Goal: Task Accomplishment & Management: Complete application form

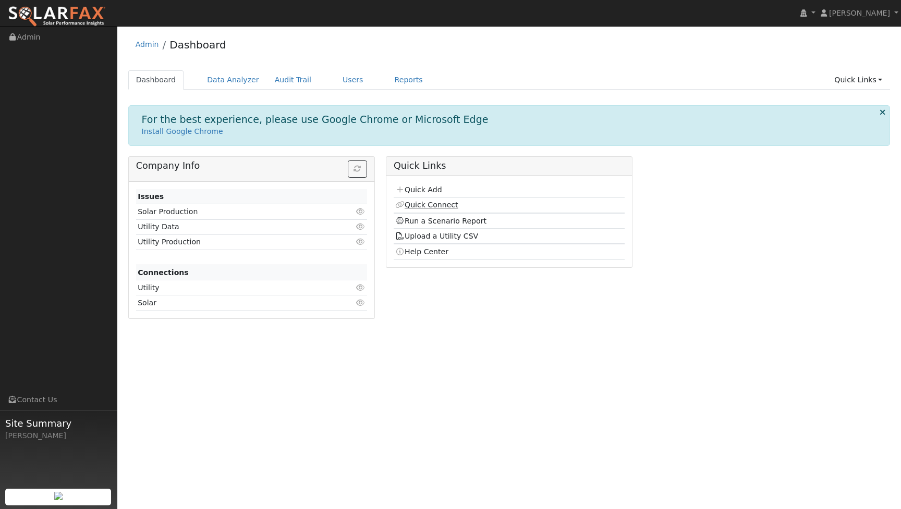
click at [436, 206] on link "Quick Connect" at bounding box center [426, 205] width 63 height 8
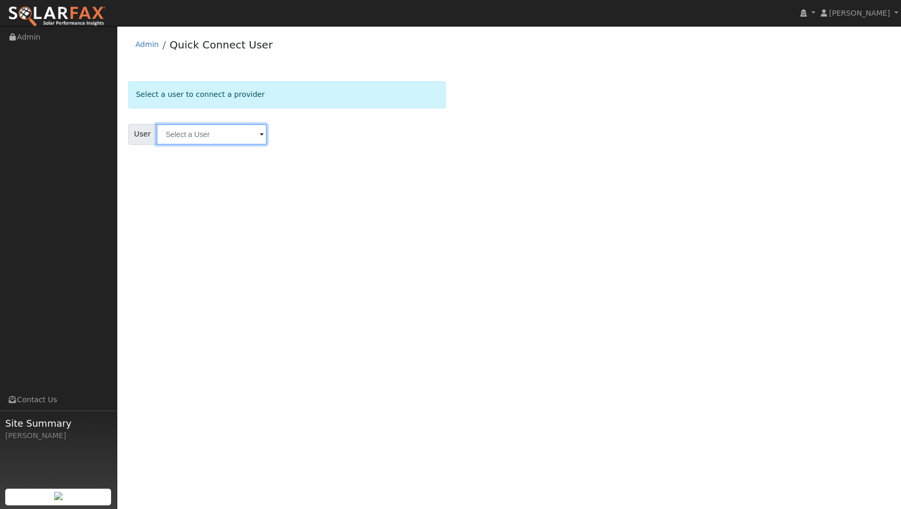
click at [199, 141] on input "text" at bounding box center [211, 134] width 111 height 21
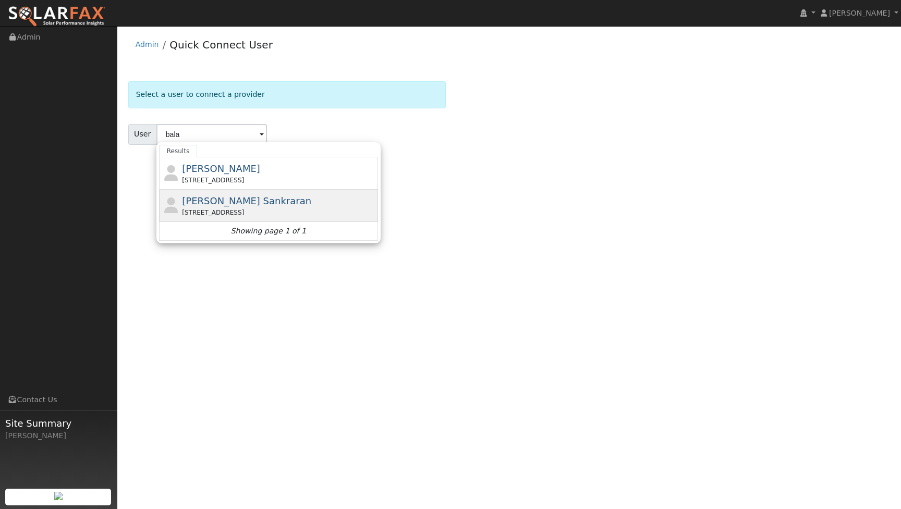
click at [209, 204] on span "Balasubramanian Sankraran" at bounding box center [246, 201] width 129 height 11
type input "Balasubramanian Sankraran"
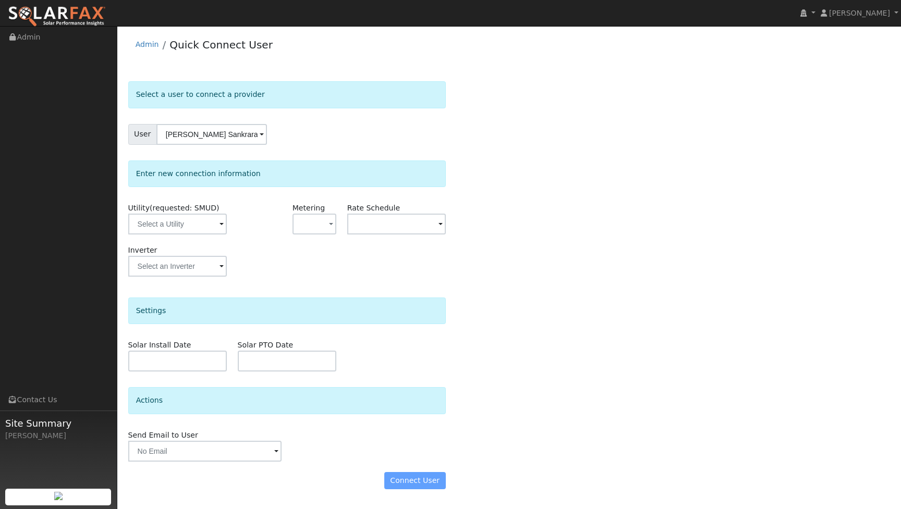
click at [222, 229] on span at bounding box center [222, 225] width 4 height 12
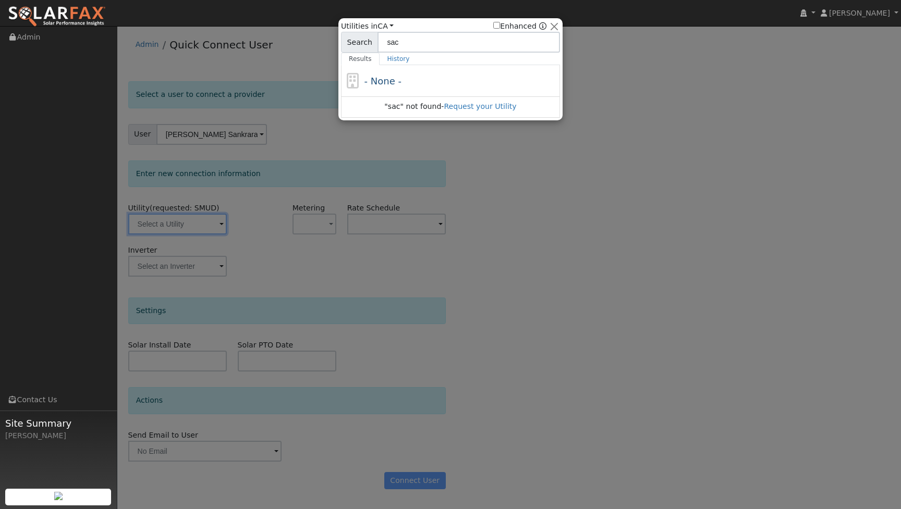
type input "sacr"
drag, startPoint x: 442, startPoint y: 161, endPoint x: 557, endPoint y: 26, distance: 177.5
click at [557, 26] on button "button" at bounding box center [554, 26] width 11 height 11
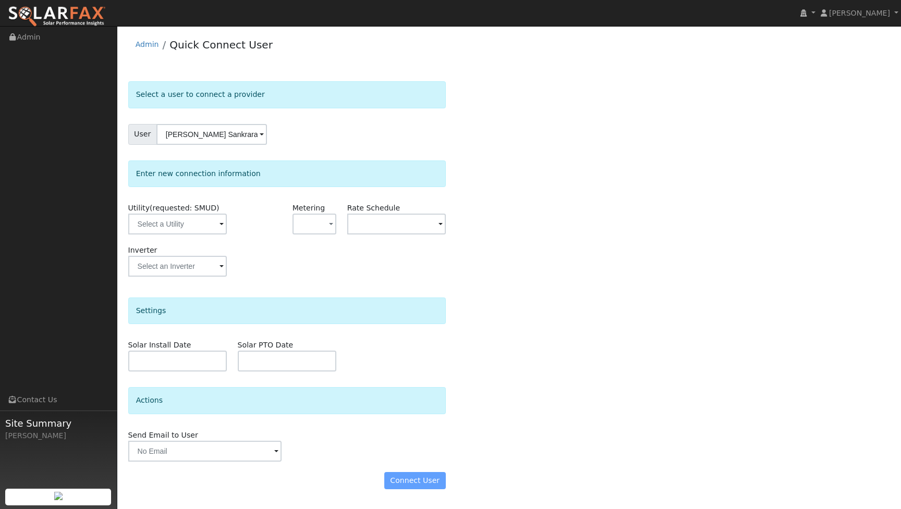
click at [428, 485] on div "Connect User" at bounding box center [287, 481] width 328 height 18
click at [421, 482] on div "Connect User" at bounding box center [287, 481] width 328 height 18
click at [403, 481] on div "Connect User" at bounding box center [287, 481] width 328 height 18
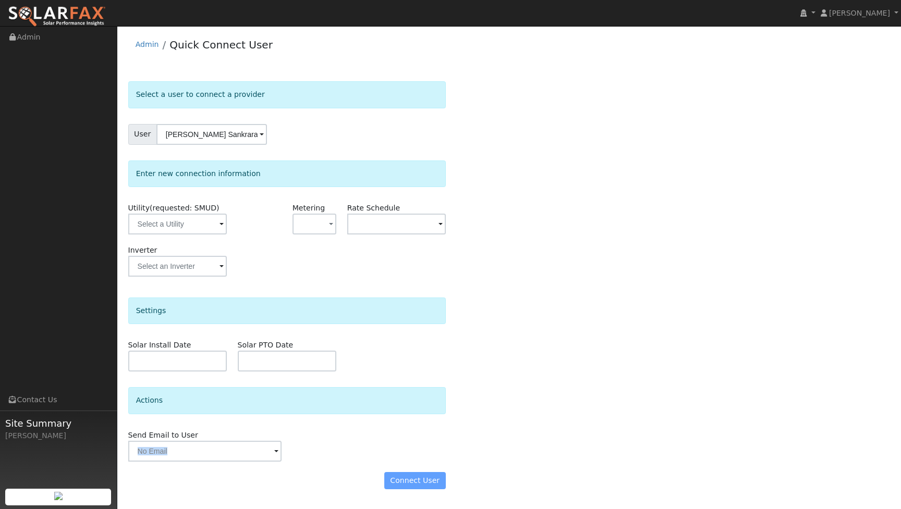
click at [403, 481] on div "Connect User" at bounding box center [287, 481] width 328 height 18
click at [192, 227] on input "text" at bounding box center [177, 224] width 99 height 21
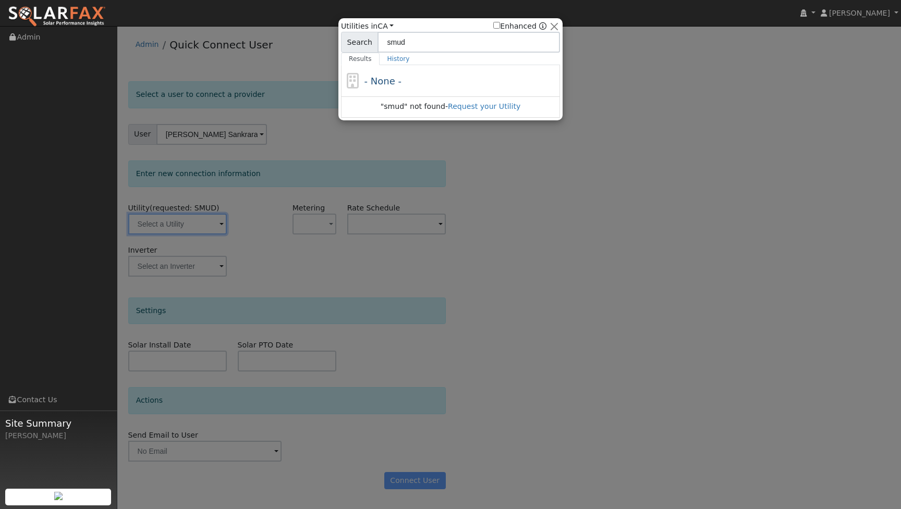
type input "stud"
drag, startPoint x: 409, startPoint y: 101, endPoint x: 549, endPoint y: 28, distance: 157.7
click at [549, 28] on div "Utilities in All Utilities CA All States AL AK AZ AR CA CO CT DE FL GA HI ID IL…" at bounding box center [450, 26] width 219 height 11
click at [556, 27] on button "button" at bounding box center [554, 26] width 11 height 11
click at [557, 26] on button "button" at bounding box center [554, 26] width 11 height 11
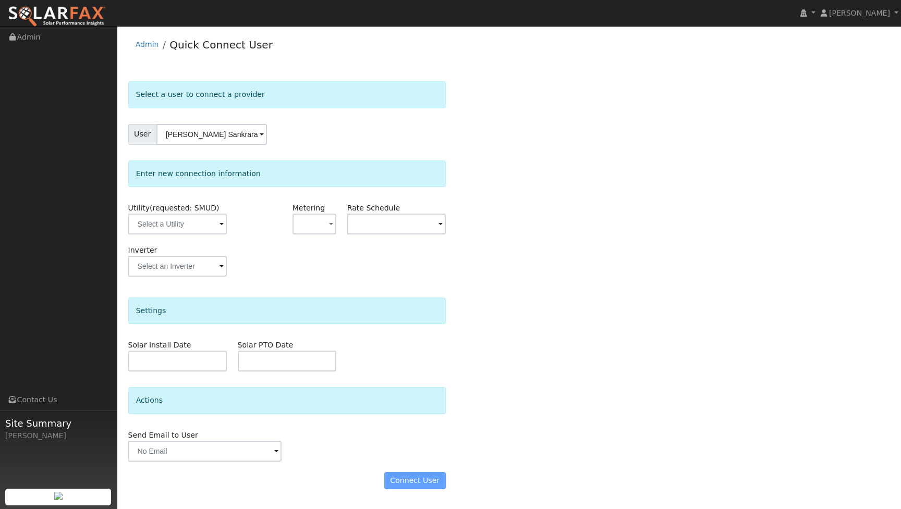
click at [73, 15] on img at bounding box center [57, 17] width 98 height 22
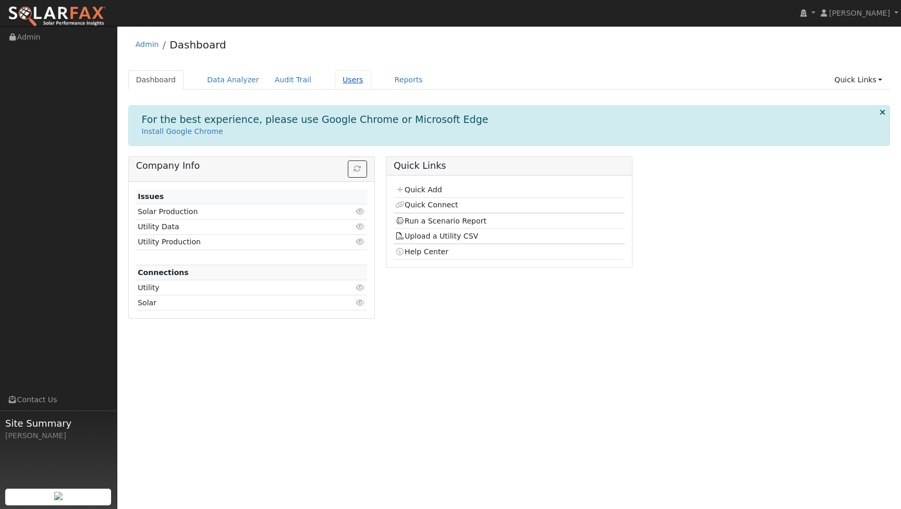
click at [340, 82] on link "Users" at bounding box center [353, 79] width 36 height 19
